Goal: Information Seeking & Learning: Learn about a topic

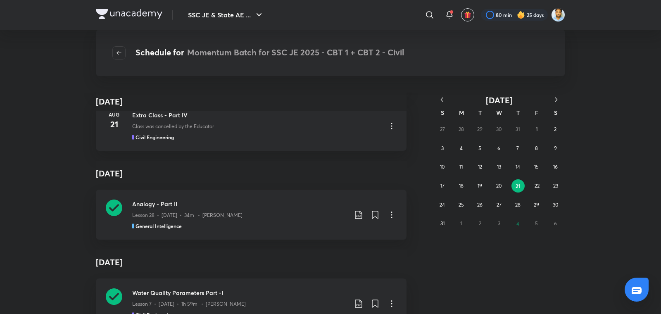
scroll to position [36399, 0]
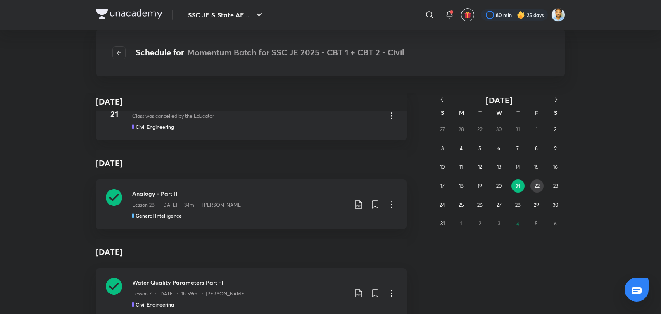
click at [537, 186] on abbr "22" at bounding box center [537, 186] width 5 height 6
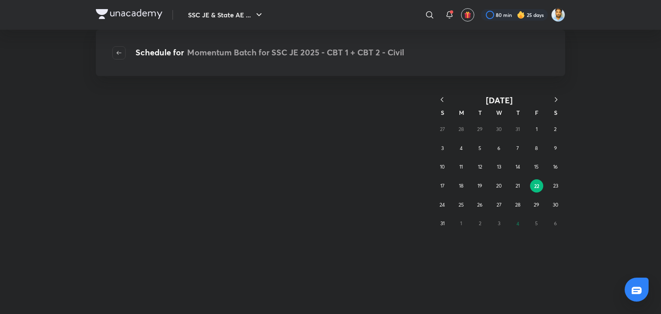
scroll to position [0, 0]
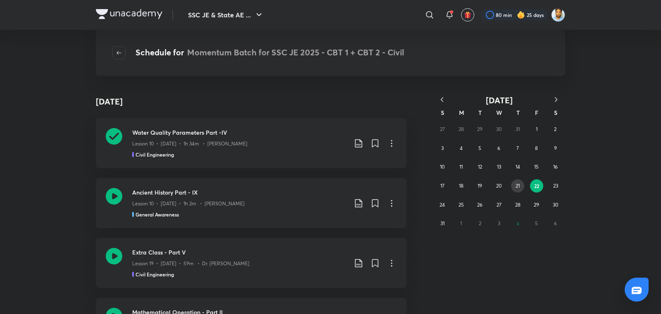
click at [520, 185] on button "21" at bounding box center [517, 185] width 13 height 13
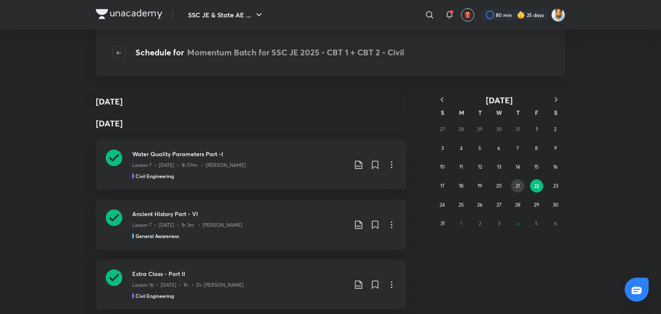
scroll to position [4249, 0]
click at [266, 153] on h3 "Ancient History Part - IX" at bounding box center [239, 154] width 215 height 9
